Goal: Task Accomplishment & Management: Complete application form

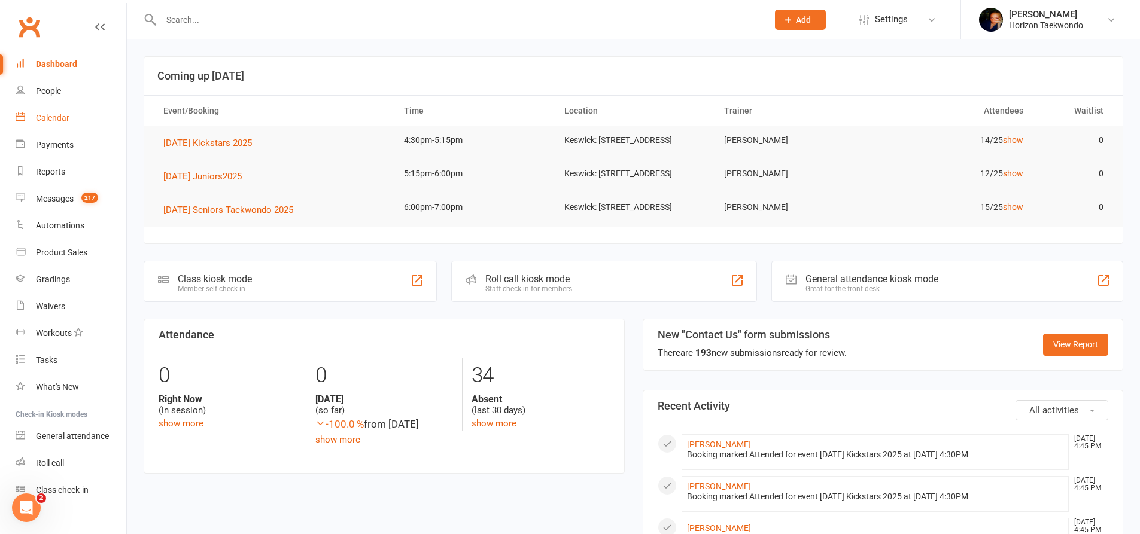
click at [50, 115] on div "Calendar" at bounding box center [53, 118] width 34 height 10
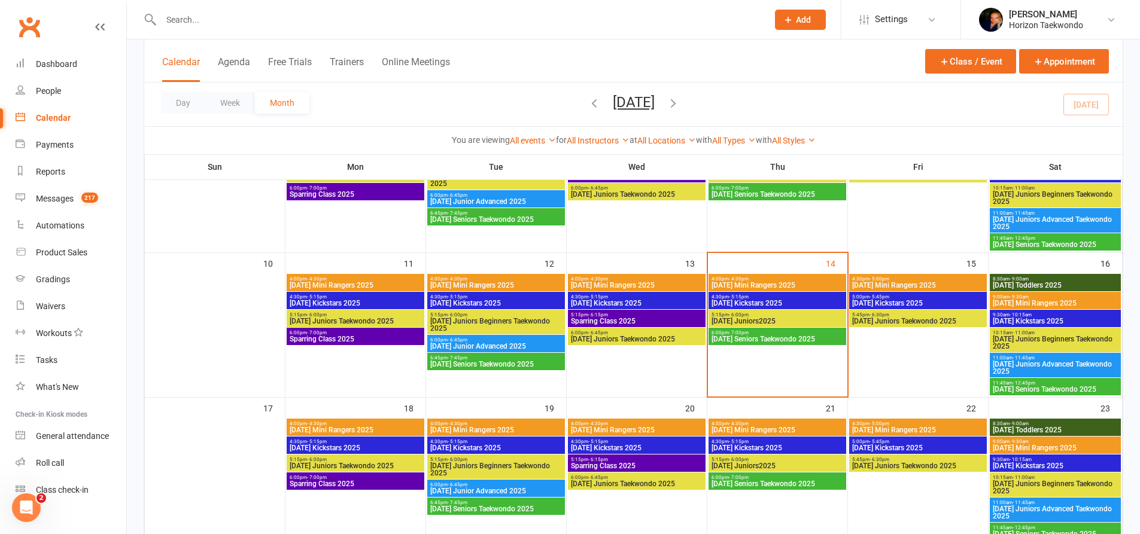
scroll to position [299, 0]
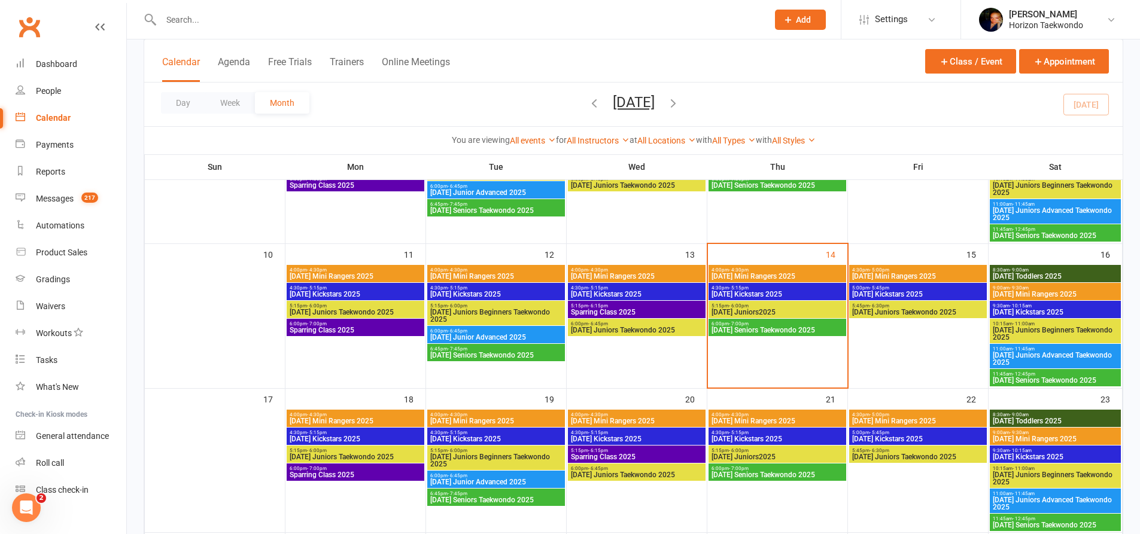
click at [789, 270] on span "4:00pm - 4:30pm" at bounding box center [777, 269] width 133 height 5
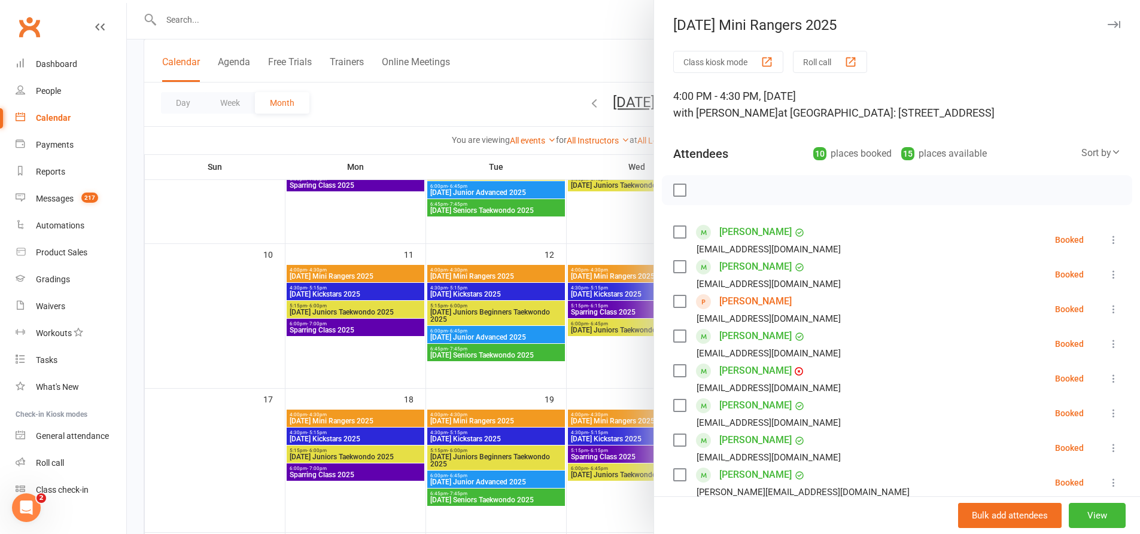
click at [784, 302] on link "[PERSON_NAME]" at bounding box center [755, 301] width 72 height 19
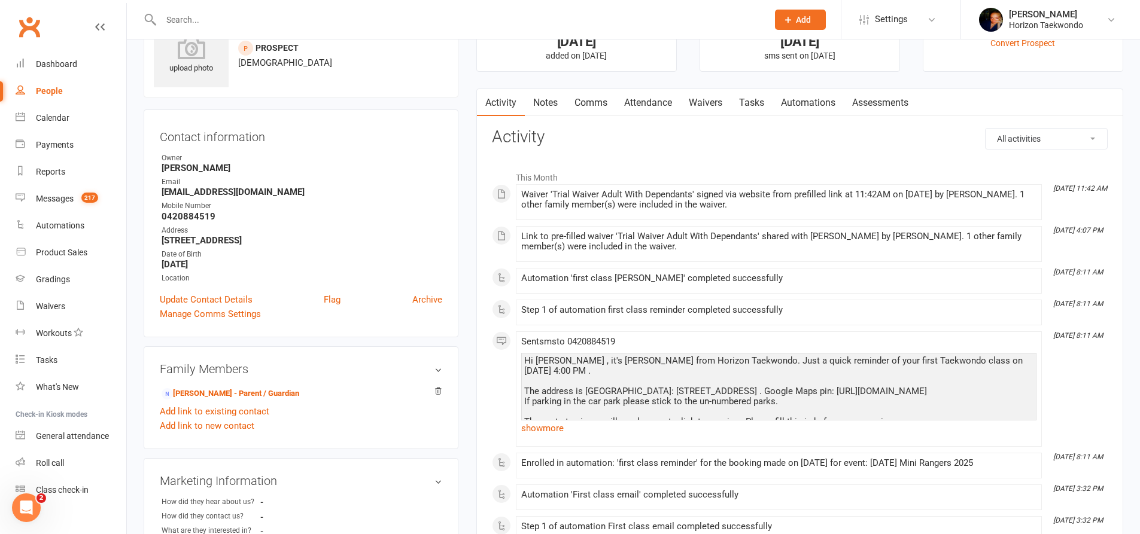
scroll to position [299, 0]
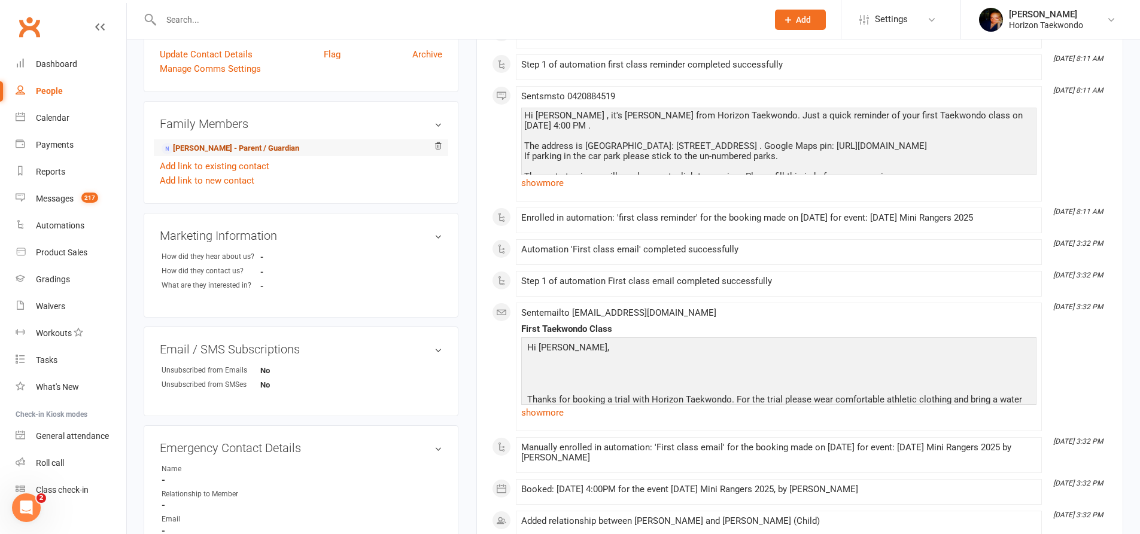
click at [230, 151] on link "[PERSON_NAME] - Parent / Guardian" at bounding box center [231, 148] width 138 height 13
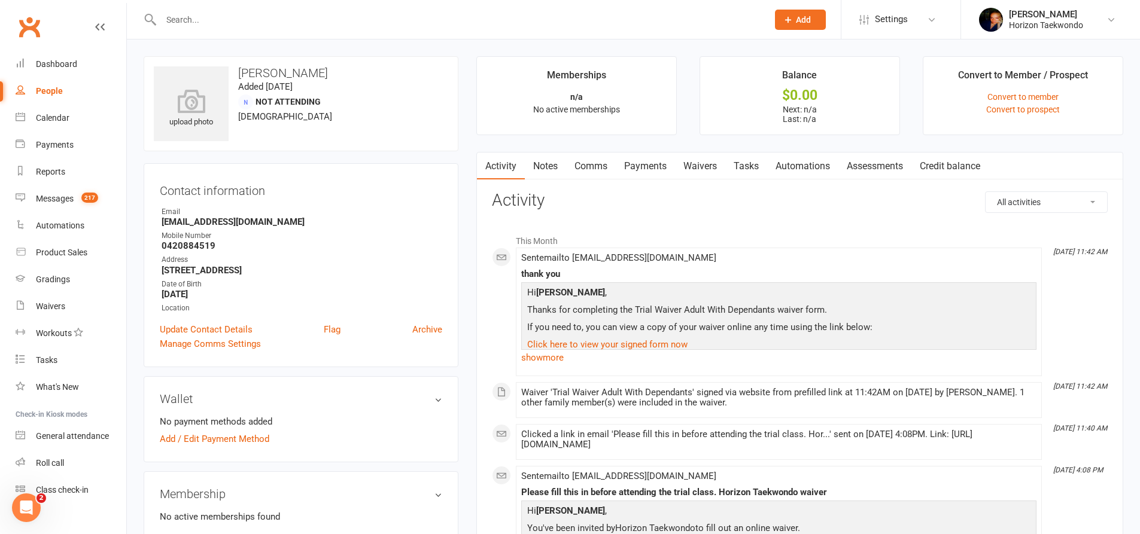
click at [697, 167] on link "Waivers" at bounding box center [700, 167] width 50 height 28
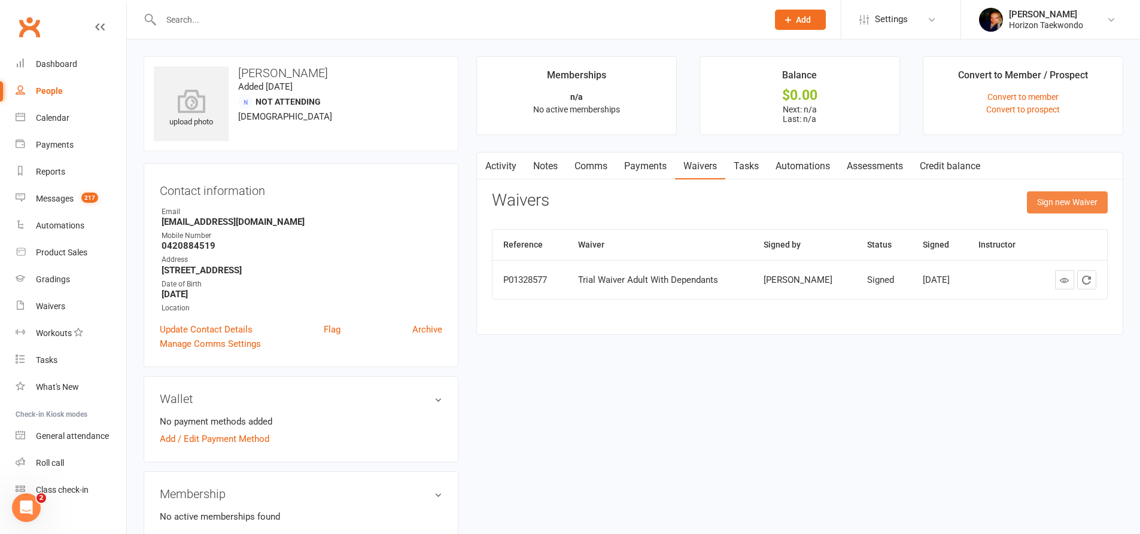
click at [1051, 206] on button "Sign new Waiver" at bounding box center [1067, 202] width 81 height 22
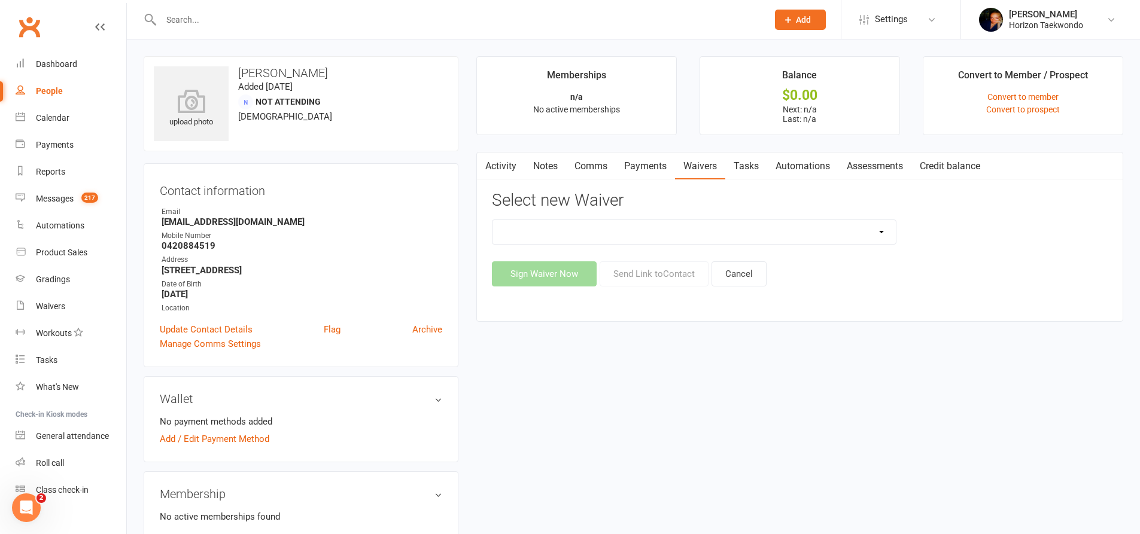
click at [884, 226] on select "Christmas Special Membership Form Adult With Dependents Instructor Ongoing Memb…" at bounding box center [693, 232] width 403 height 24
select select "12082"
click at [492, 220] on select "Christmas Special Membership Form Adult With Dependents Instructor Ongoing Memb…" at bounding box center [693, 232] width 403 height 24
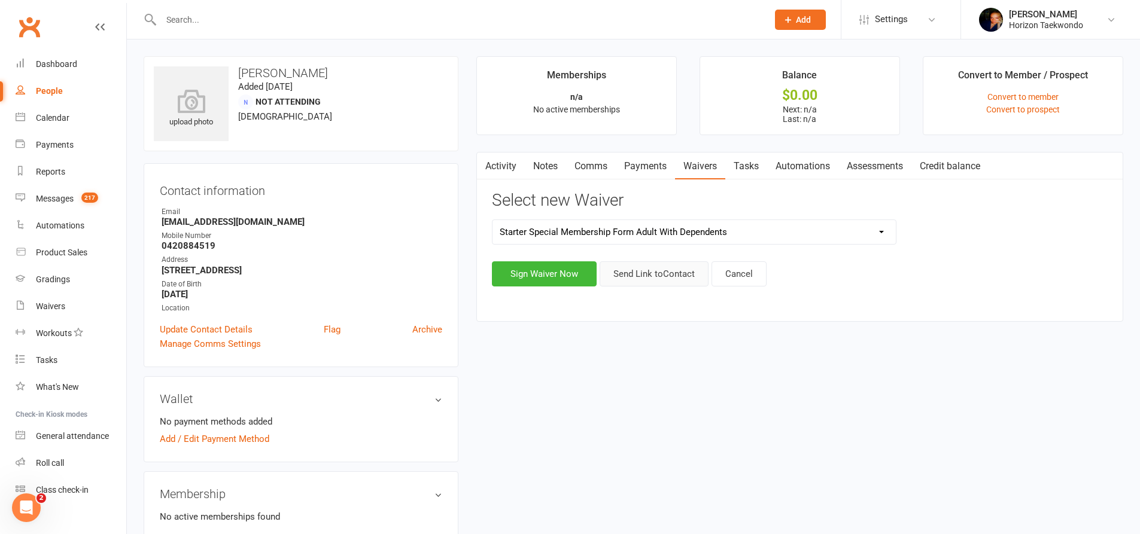
click at [656, 275] on button "Send Link to Contact" at bounding box center [653, 273] width 109 height 25
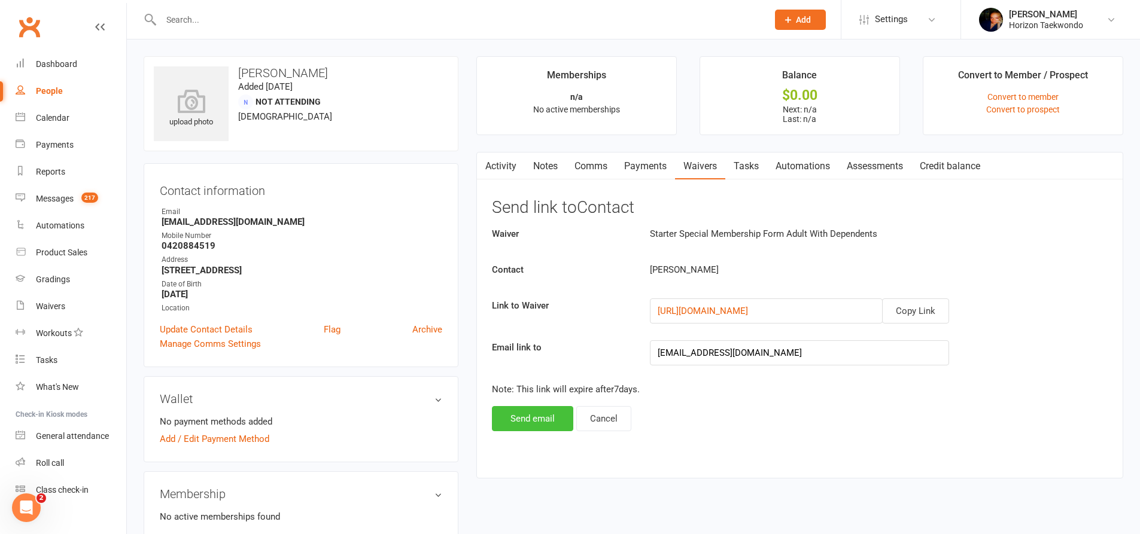
click at [526, 416] on button "Send email" at bounding box center [532, 418] width 81 height 25
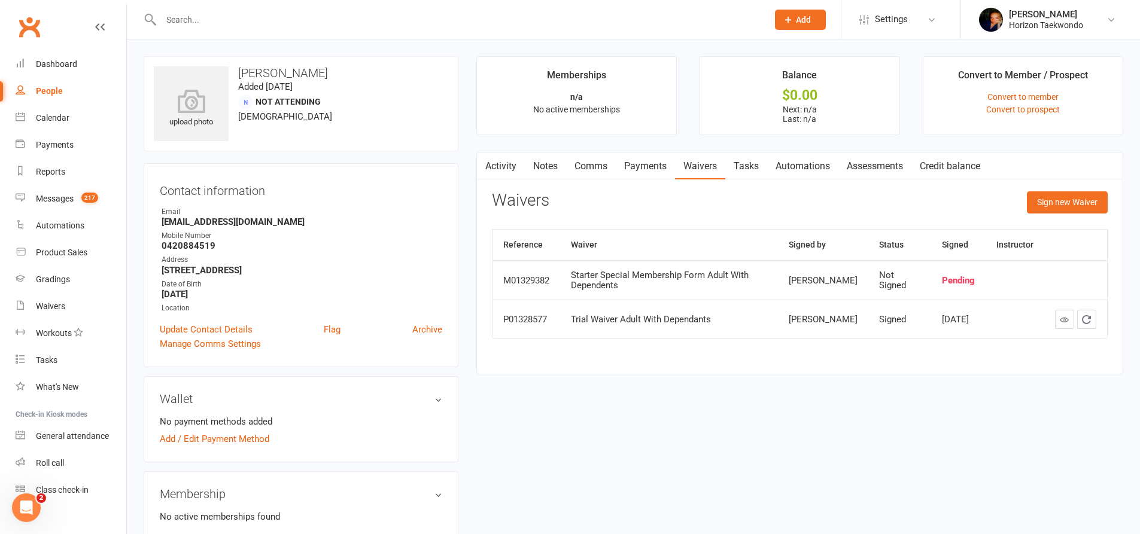
click at [139, 187] on div "upload photo [PERSON_NAME] Added [DATE] Not Attending [DEMOGRAPHIC_DATA] Contac…" at bounding box center [301, 505] width 333 height 898
